Goal: Transaction & Acquisition: Purchase product/service

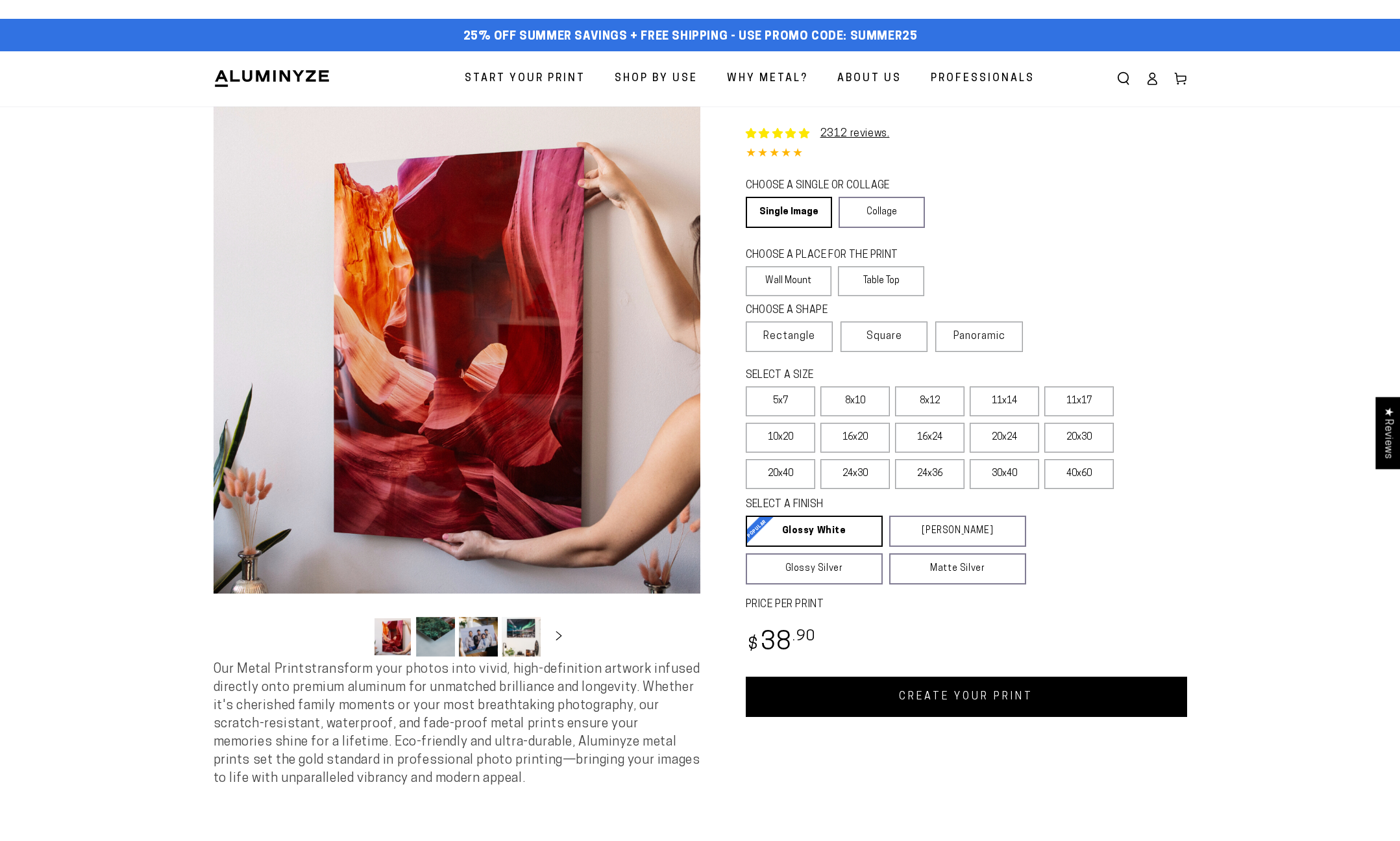
select select "**********"
click at [882, 210] on link "Collage" at bounding box center [882, 212] width 87 height 31
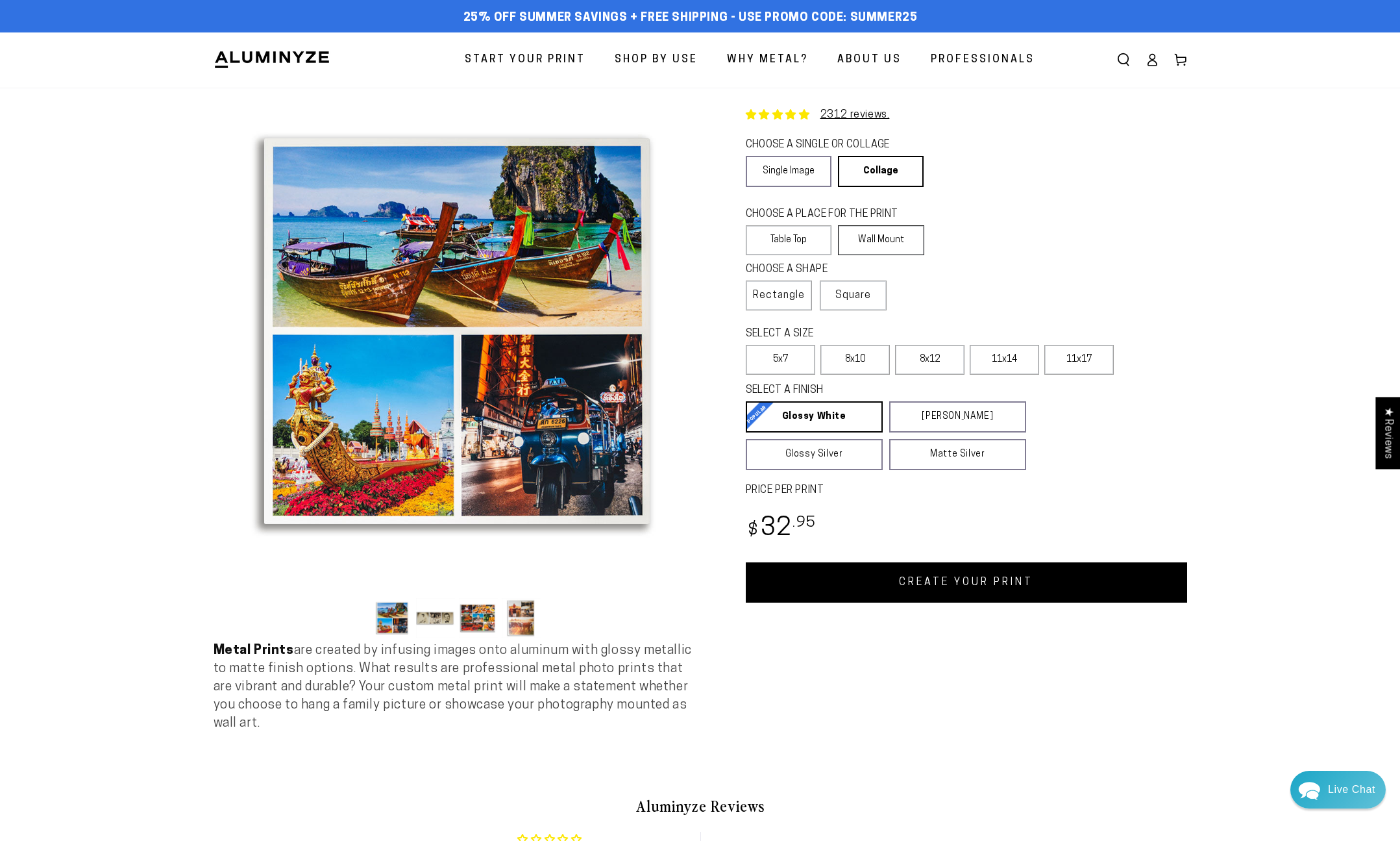
click at [885, 240] on label "Wall Mount" at bounding box center [881, 240] width 87 height 30
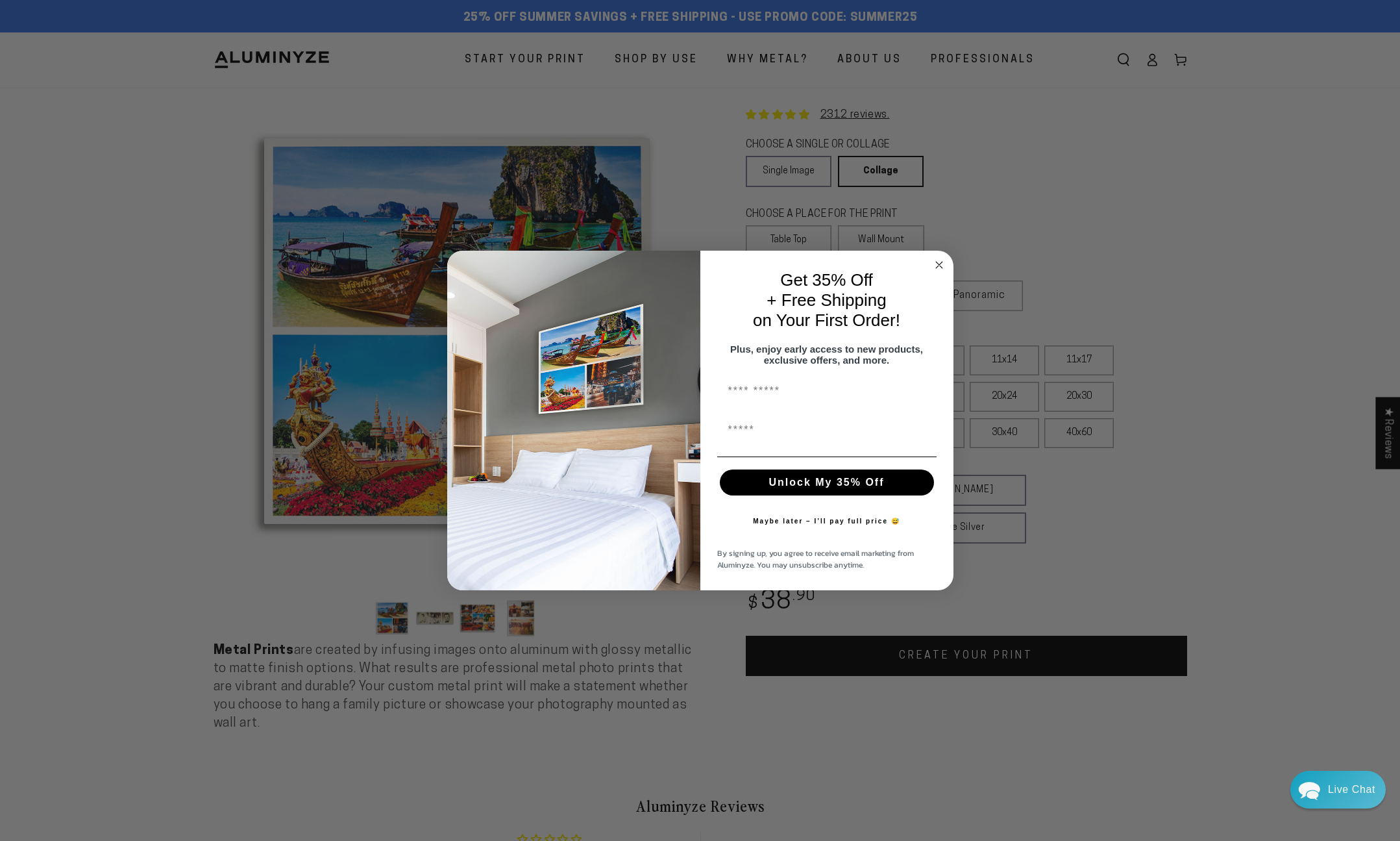
click at [864, 394] on input "First Name" at bounding box center [827, 392] width 219 height 26
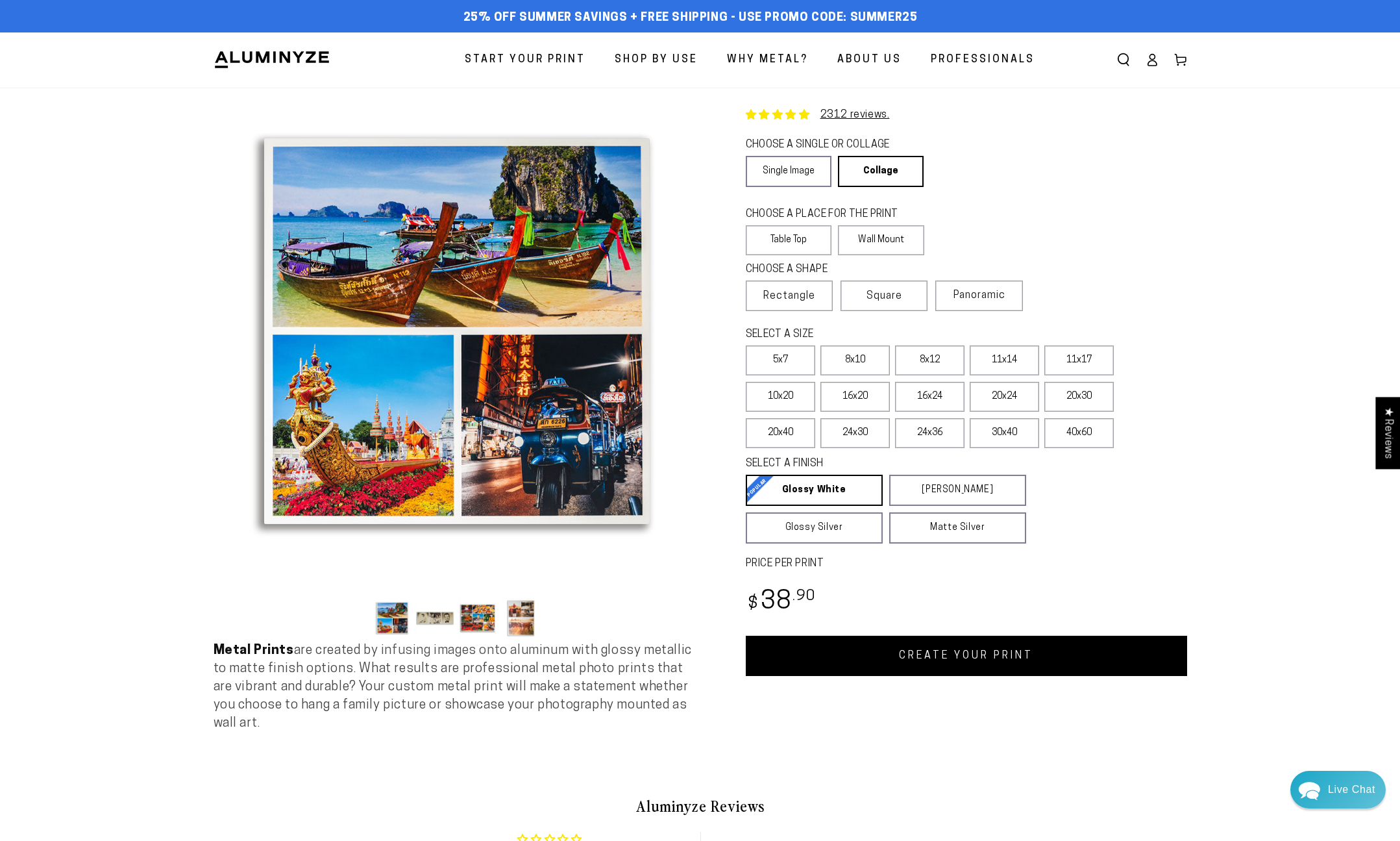
click at [1001, 209] on div "Close dialog Get 35% Off + Free Shipping on Your First Order! Plus, enjoy early…" at bounding box center [700, 420] width 1400 height 841
click at [899, 301] on span "Square" at bounding box center [884, 296] width 35 height 16
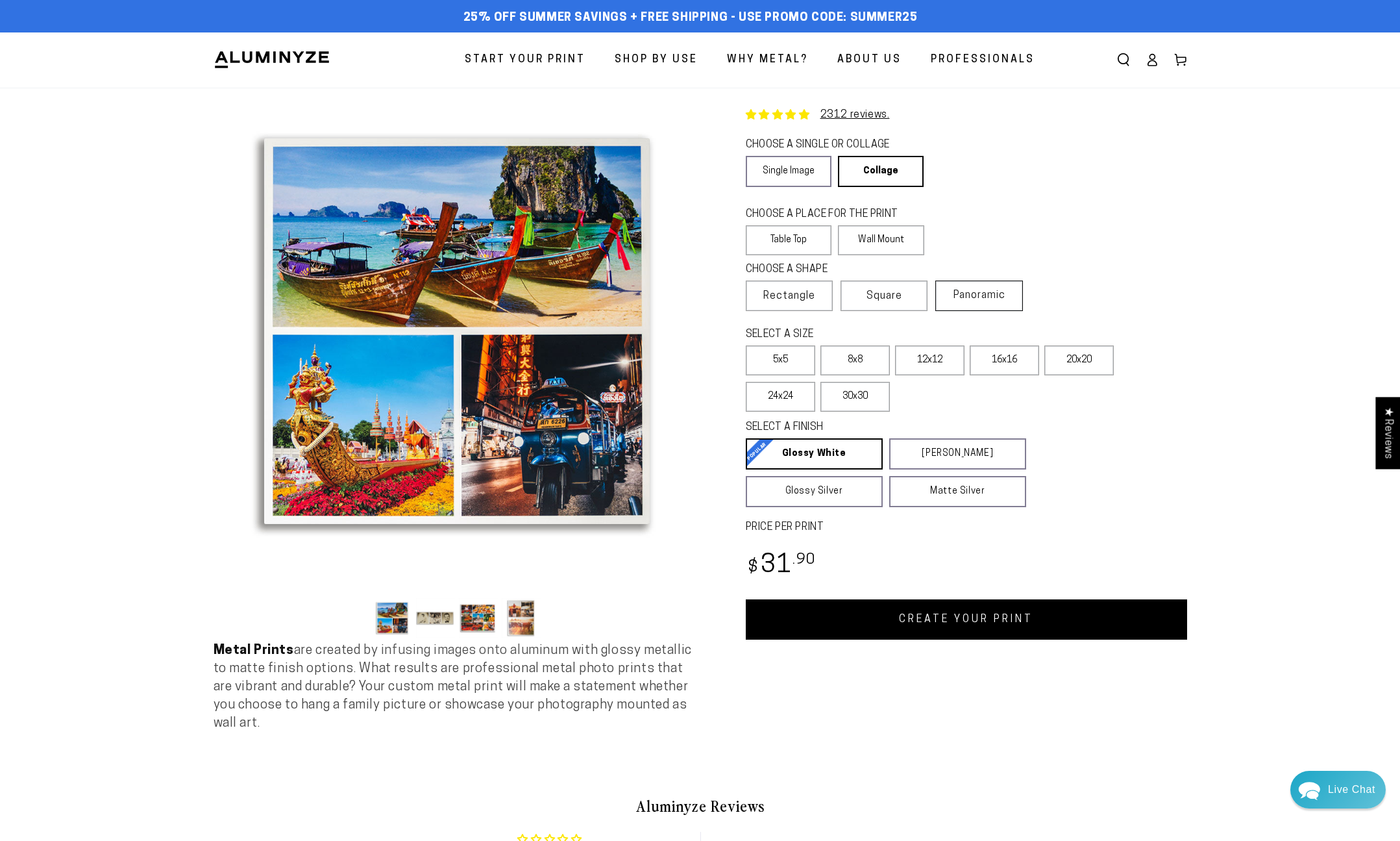
click at [1004, 302] on label "Panoramic" at bounding box center [979, 295] width 87 height 30
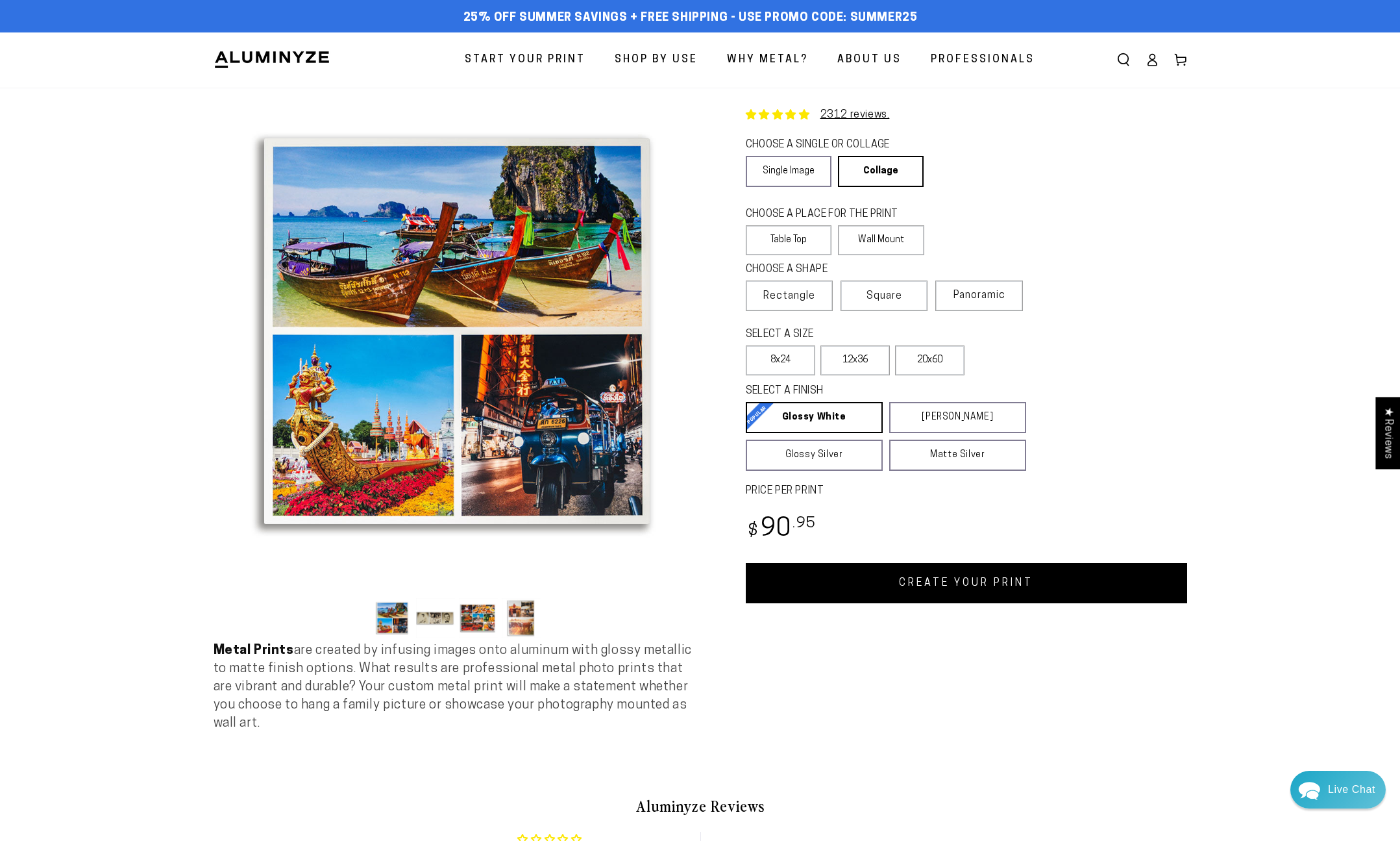
click at [440, 616] on button "Load image 2 in gallery view" at bounding box center [435, 618] width 39 height 39
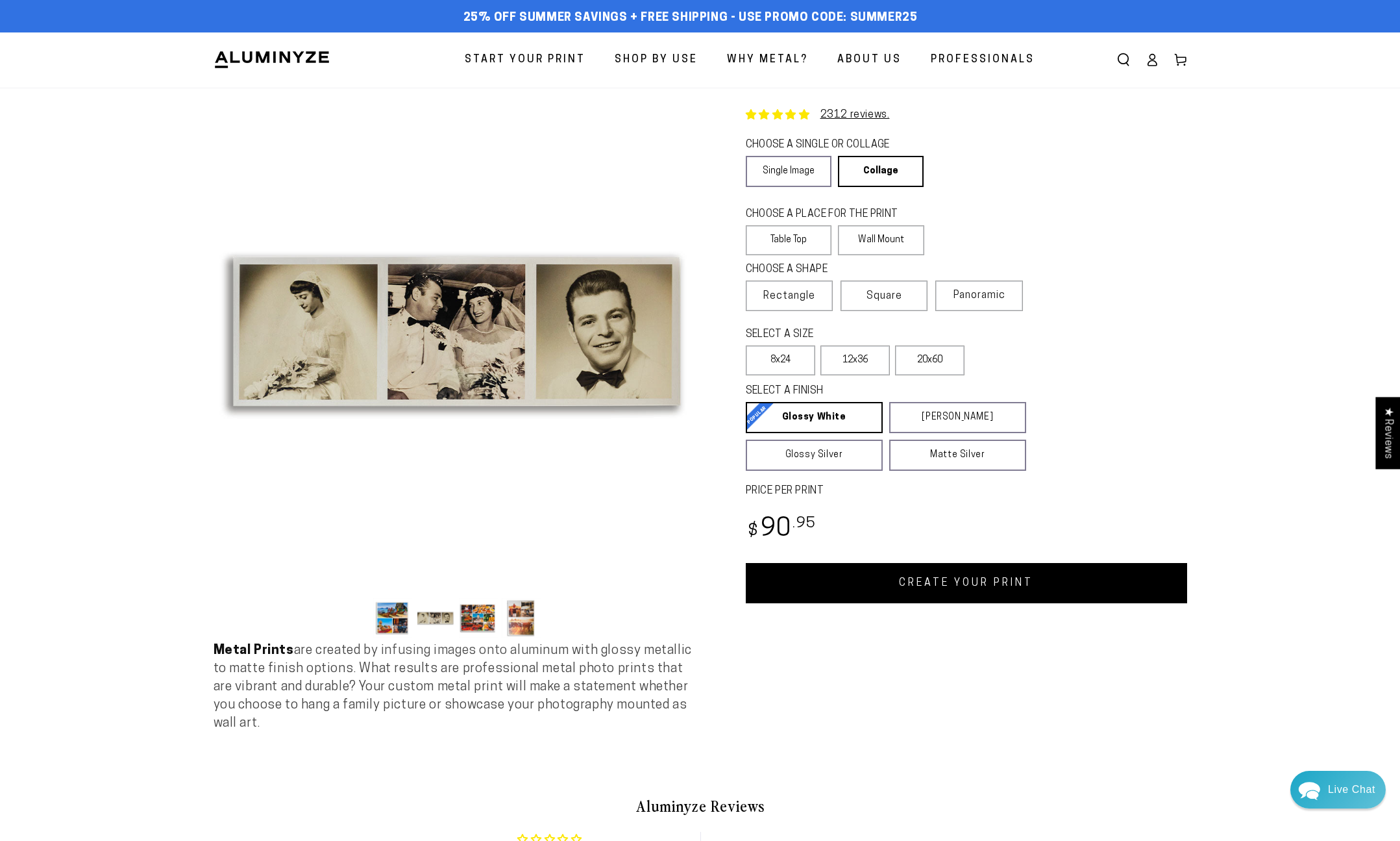
click at [468, 615] on button "Load image 3 in gallery view" at bounding box center [478, 618] width 39 height 39
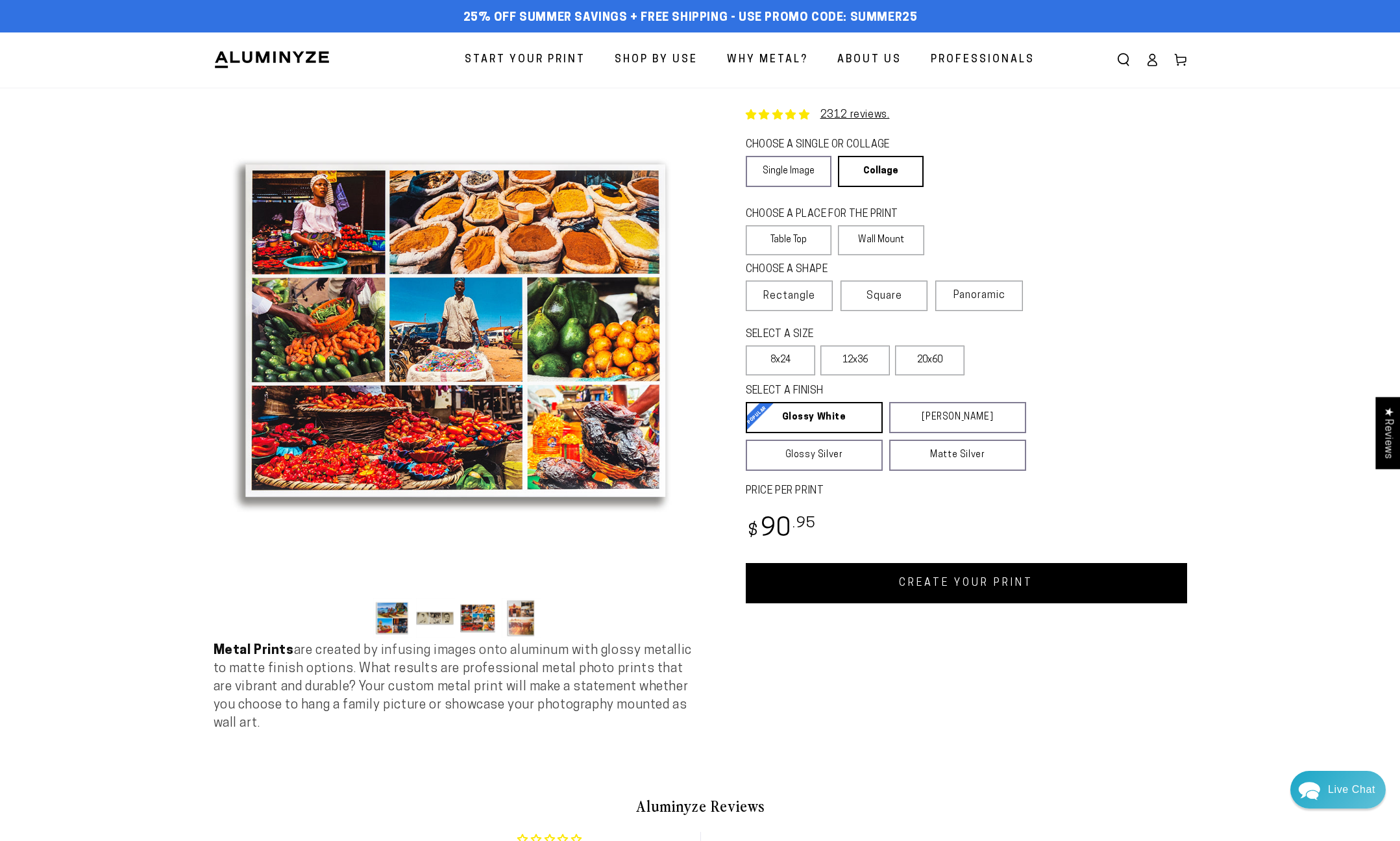
click at [527, 616] on button "Load image 4 in gallery view" at bounding box center [520, 618] width 39 height 39
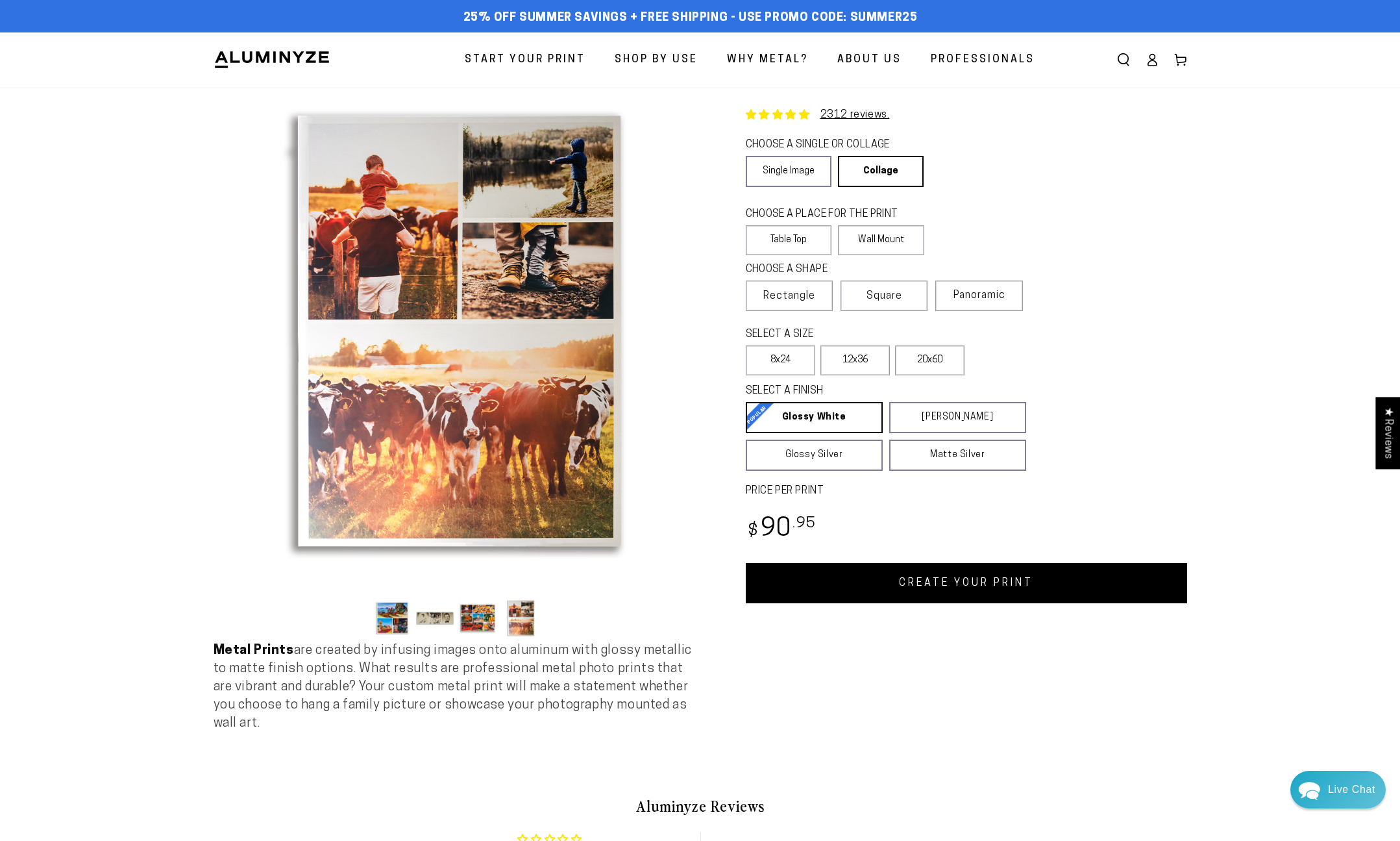
click at [476, 615] on button "Load image 3 in gallery view" at bounding box center [478, 618] width 39 height 39
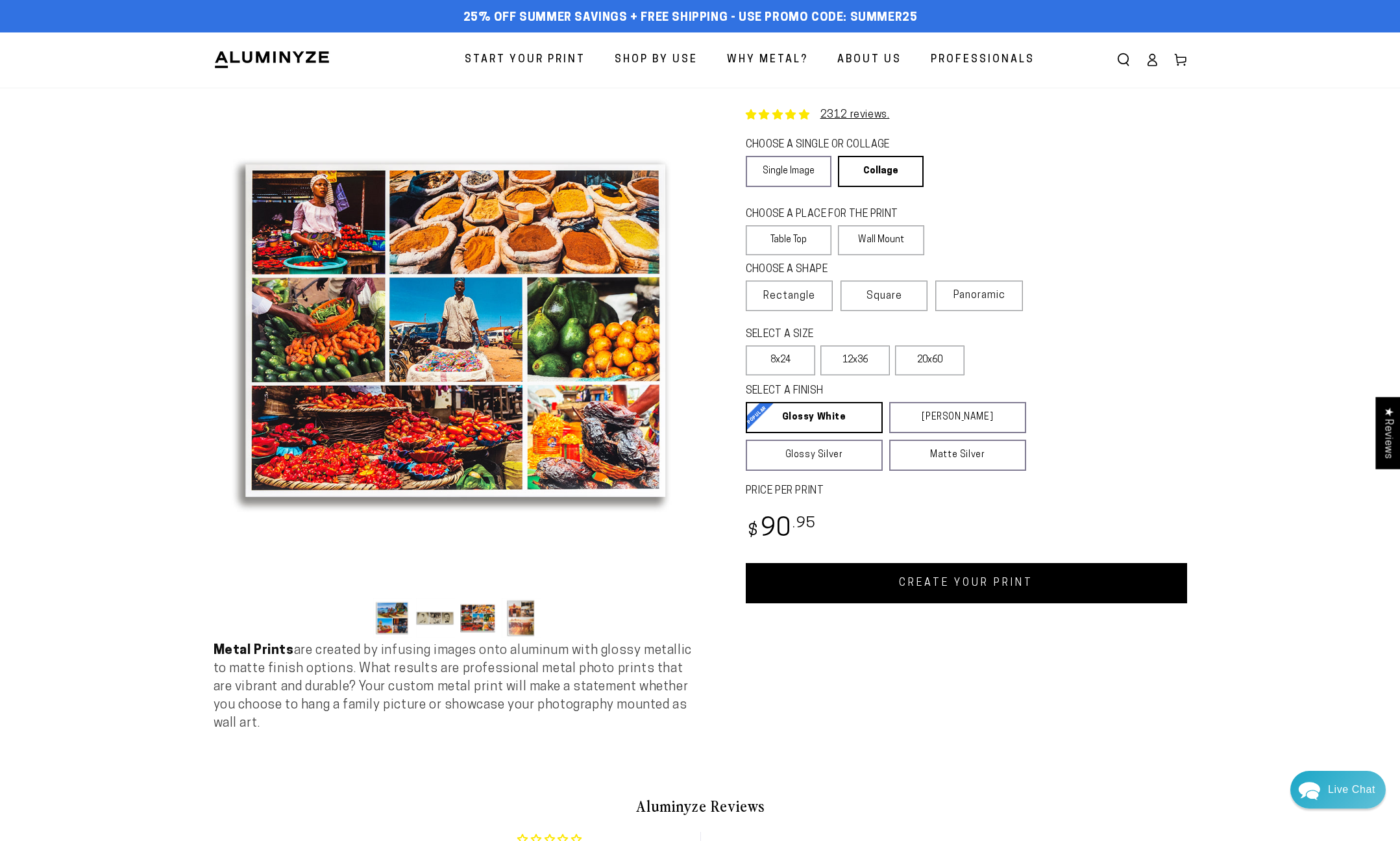
click at [398, 615] on button "Load image 1 in gallery view" at bounding box center [392, 618] width 39 height 39
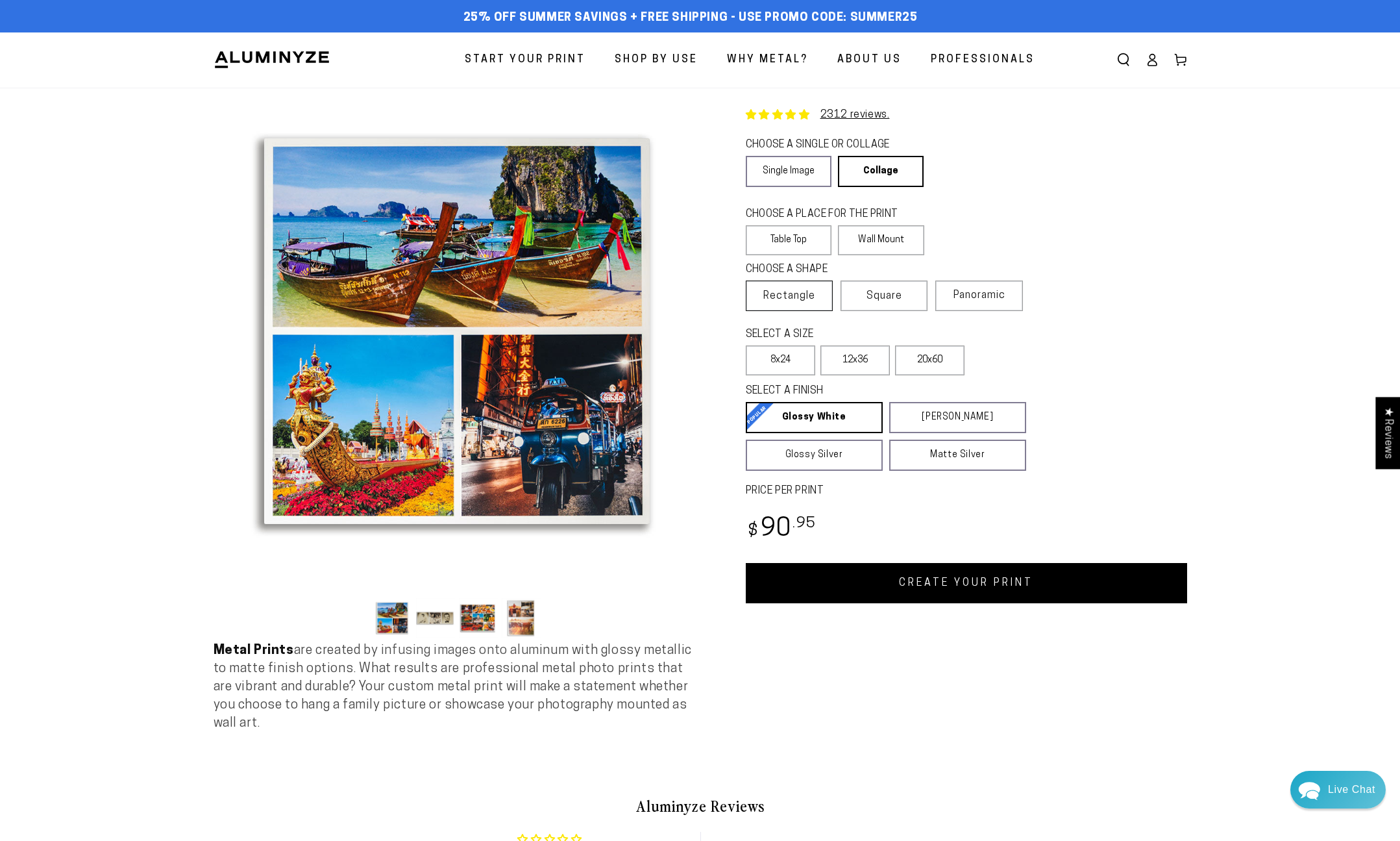
click at [787, 297] on span "Rectangle" at bounding box center [789, 296] width 52 height 16
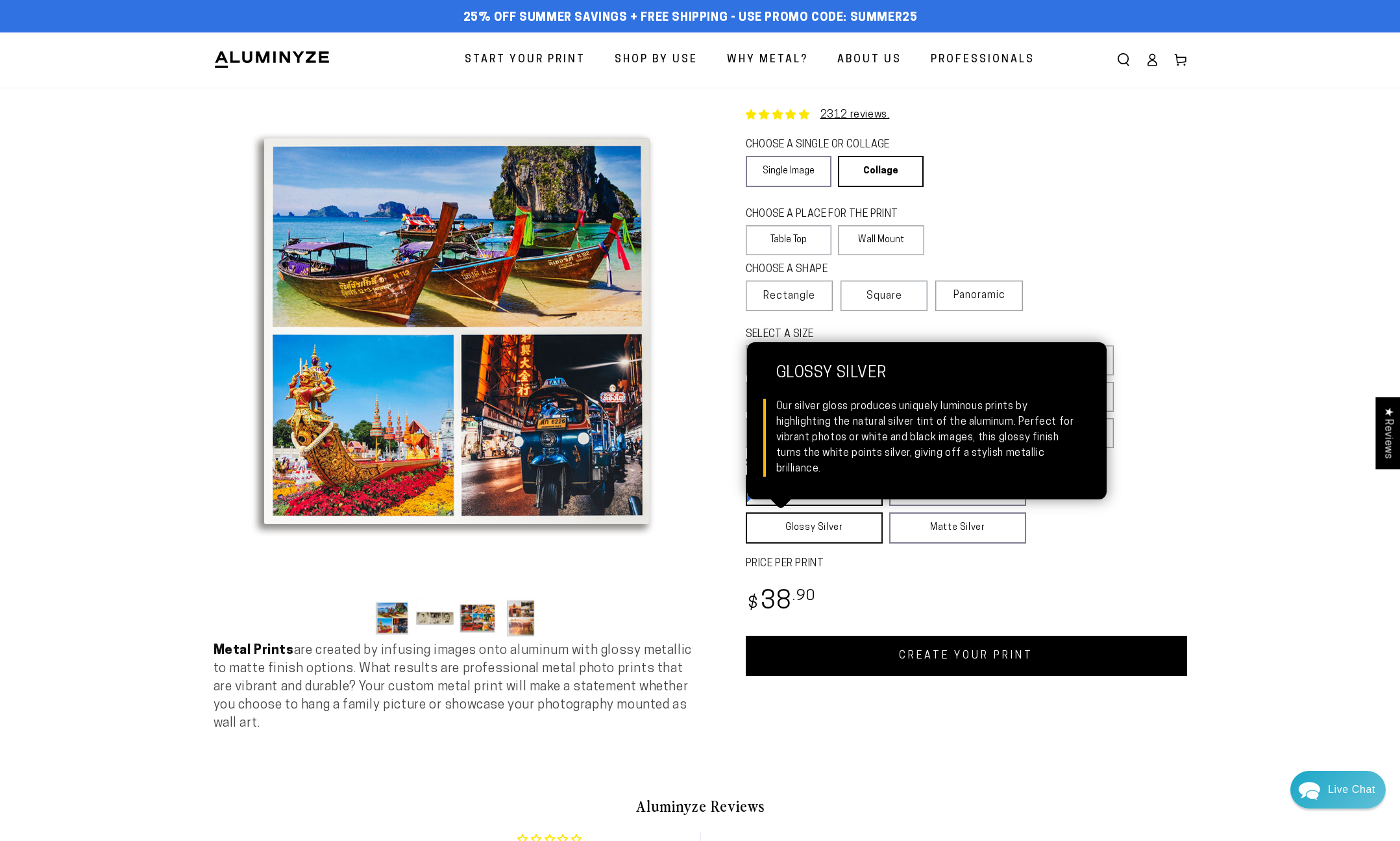
click at [833, 541] on link "Glossy Silver Glossy Silver Our silver gloss produces uniquely luminous prints …" at bounding box center [814, 527] width 137 height 31
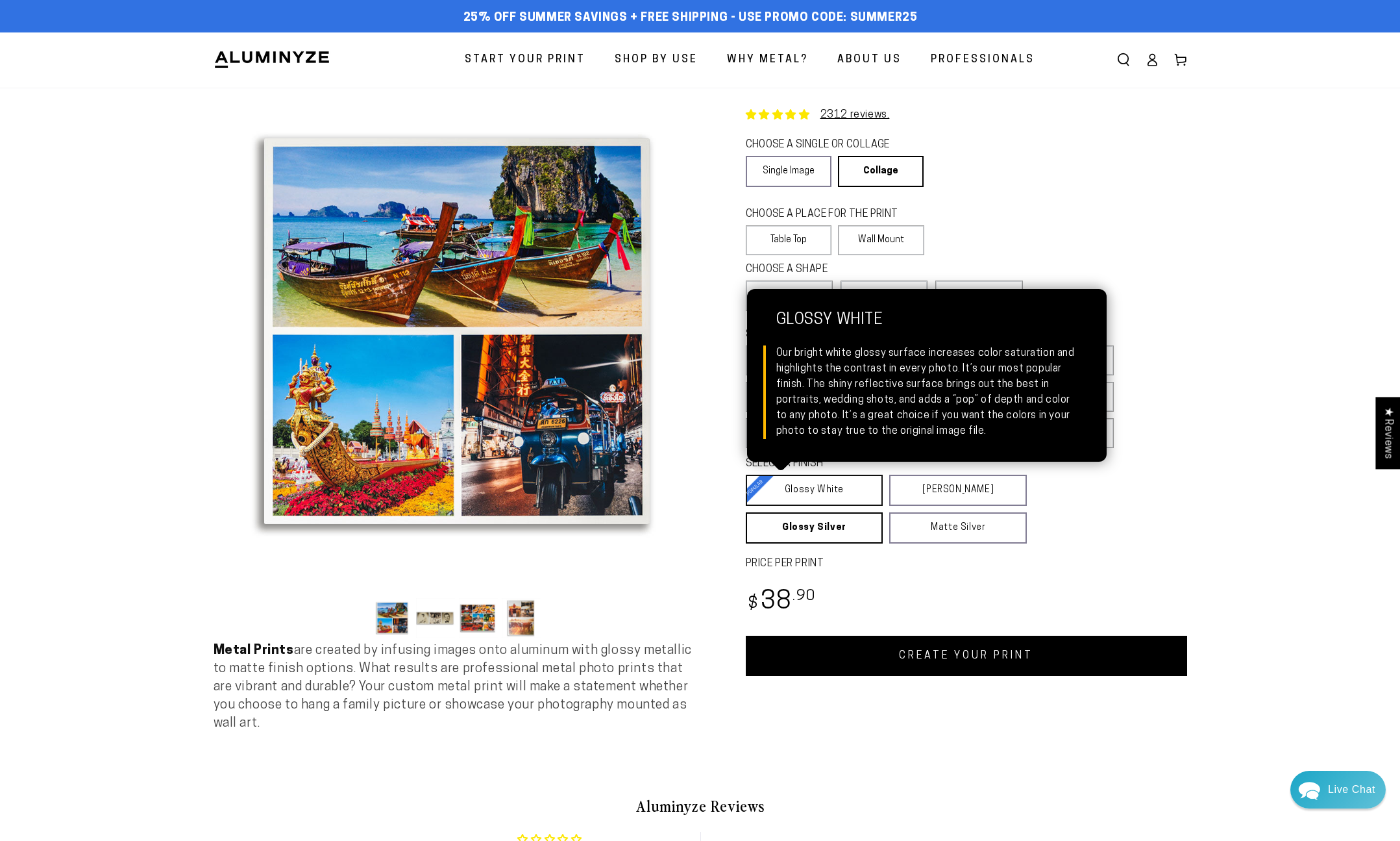
click at [853, 498] on link "Glossy White Glossy White Our bright white glossy surface increases color satur…" at bounding box center [815, 490] width 138 height 31
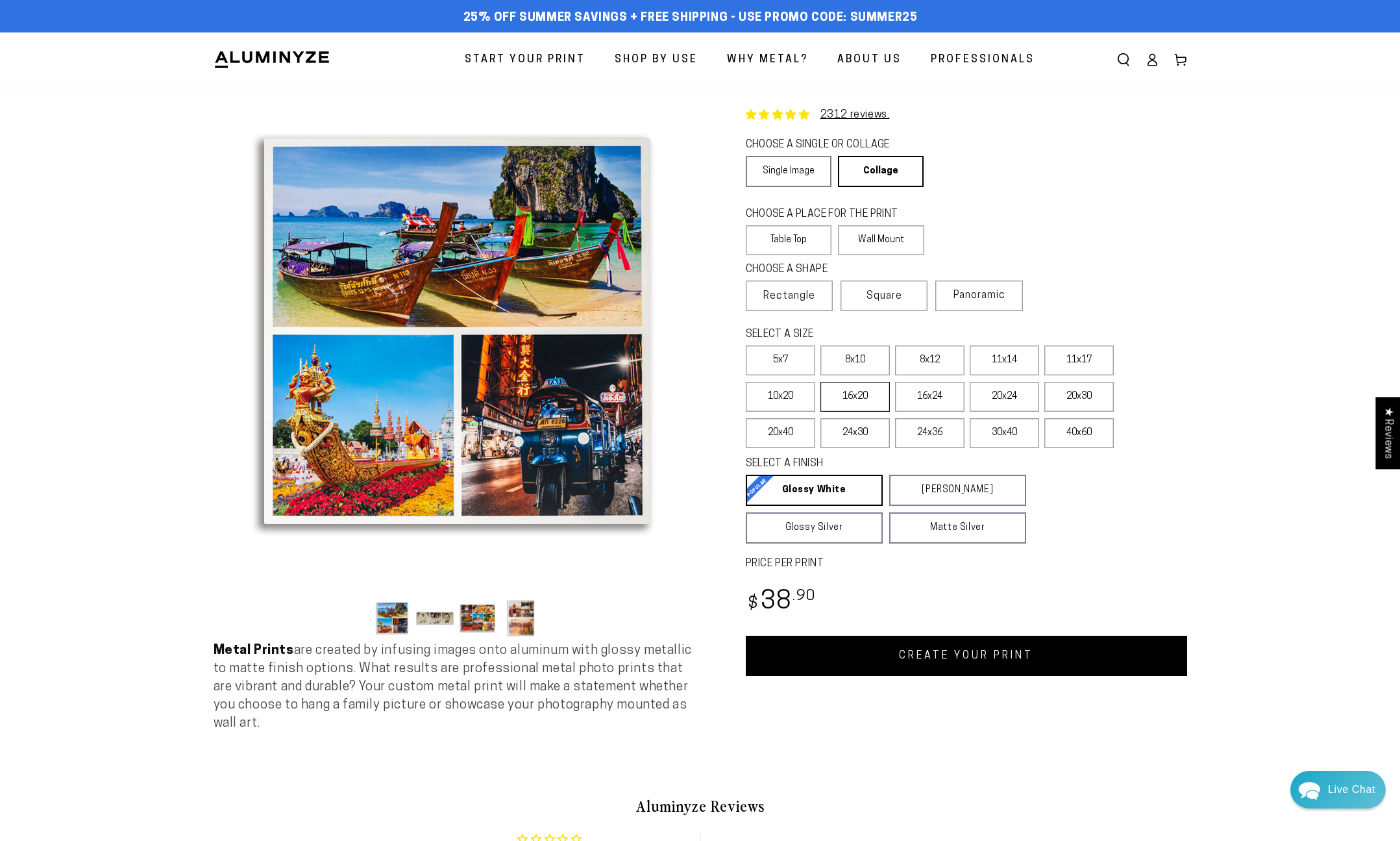
click at [862, 400] on label "16x20" at bounding box center [855, 396] width 70 height 30
click at [930, 400] on label "16x24" at bounding box center [930, 396] width 70 height 30
